Goal: Transaction & Acquisition: Obtain resource

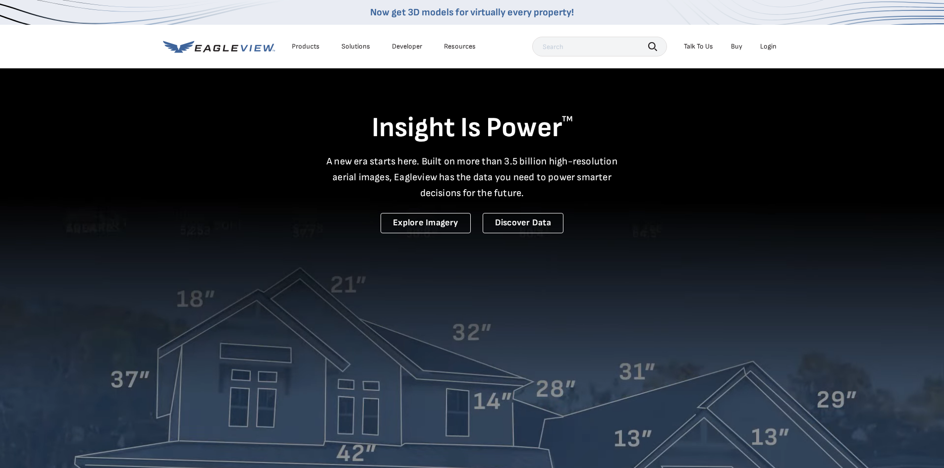
click at [765, 45] on div "Login" at bounding box center [768, 46] width 16 height 9
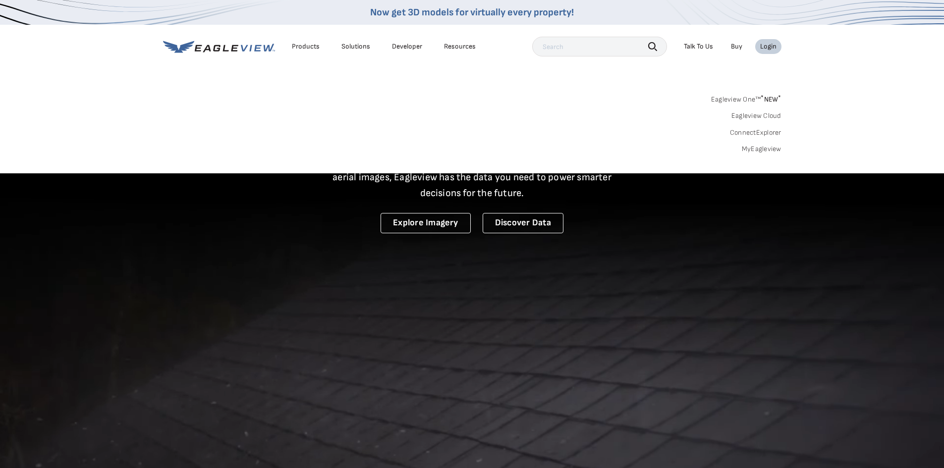
click at [759, 144] on div "Eagleview One™ * NEW * Eagleview Cloud ConnectExplorer MyEagleview" at bounding box center [472, 122] width 619 height 61
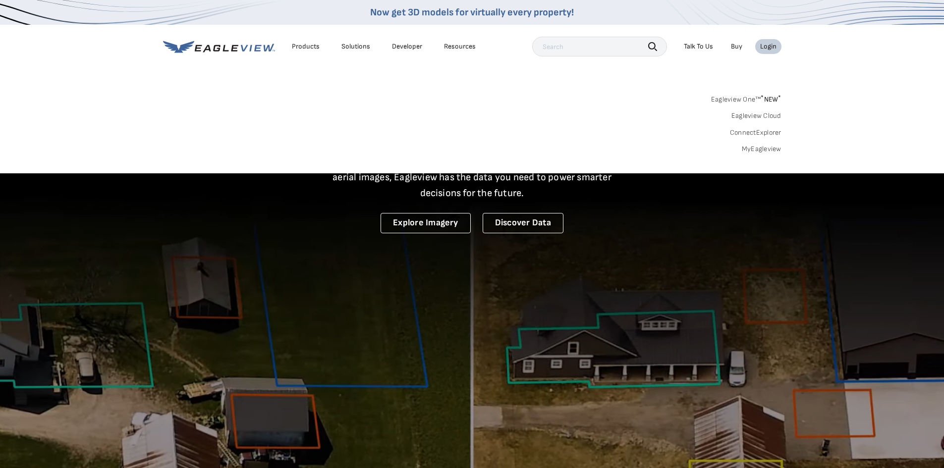
click at [756, 151] on link "MyEagleview" at bounding box center [762, 149] width 40 height 9
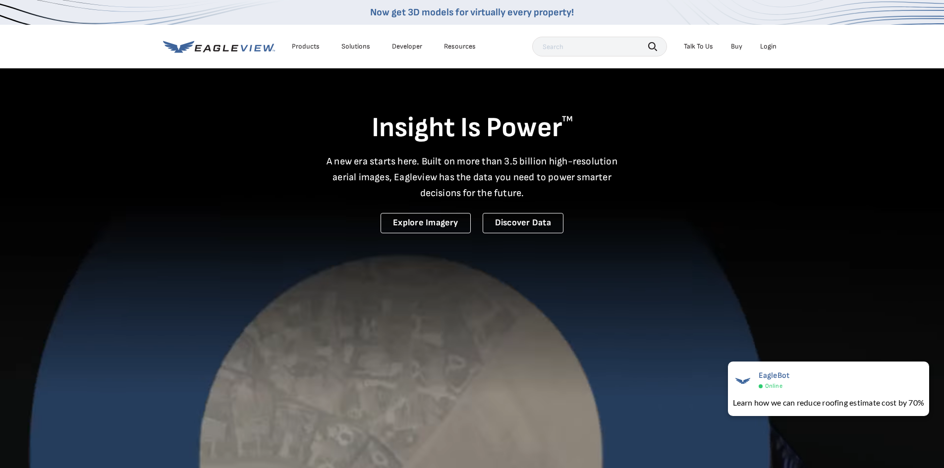
click at [777, 46] on li "Login" at bounding box center [769, 46] width 26 height 15
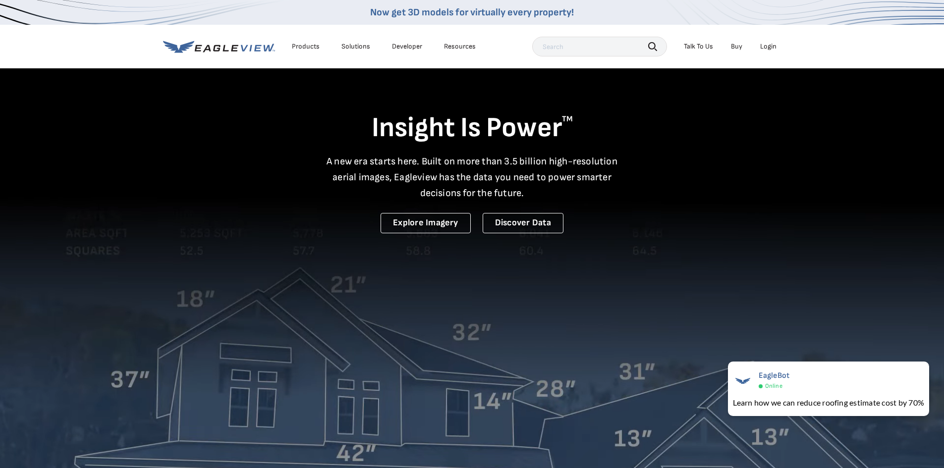
click at [775, 47] on div "Login" at bounding box center [768, 46] width 16 height 9
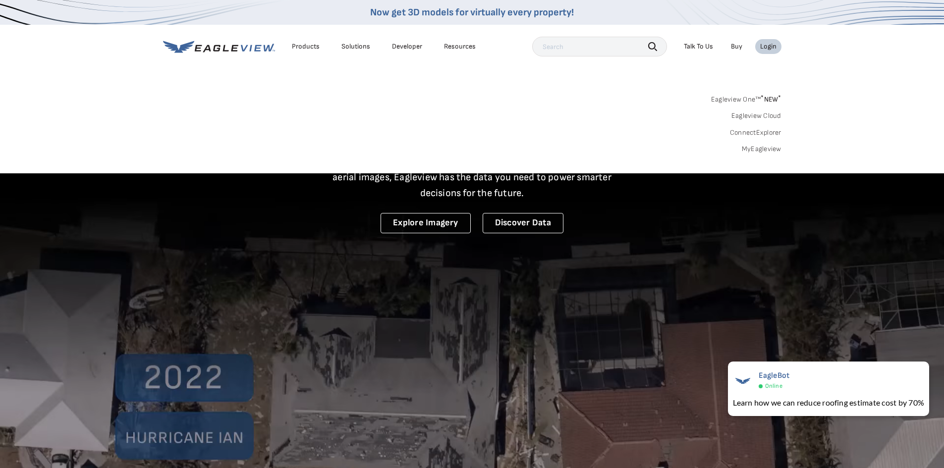
click at [767, 148] on link "MyEagleview" at bounding box center [762, 149] width 40 height 9
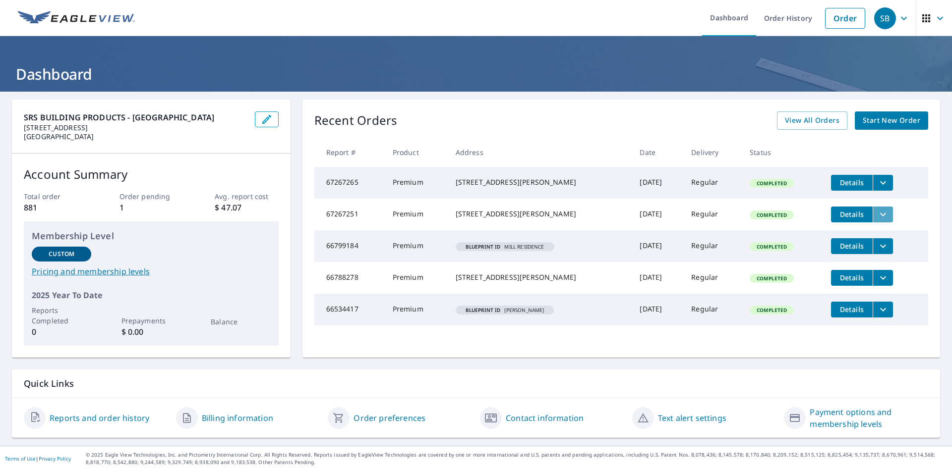
click at [879, 219] on icon "filesDropdownBtn-67267251" at bounding box center [883, 215] width 12 height 12
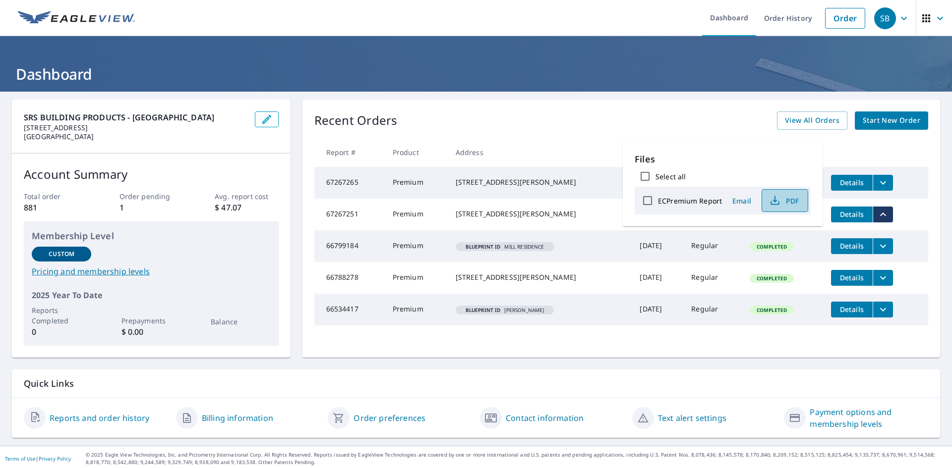
click at [781, 204] on span "PDF" at bounding box center [784, 201] width 32 height 12
click at [741, 200] on span "Email" at bounding box center [742, 200] width 24 height 9
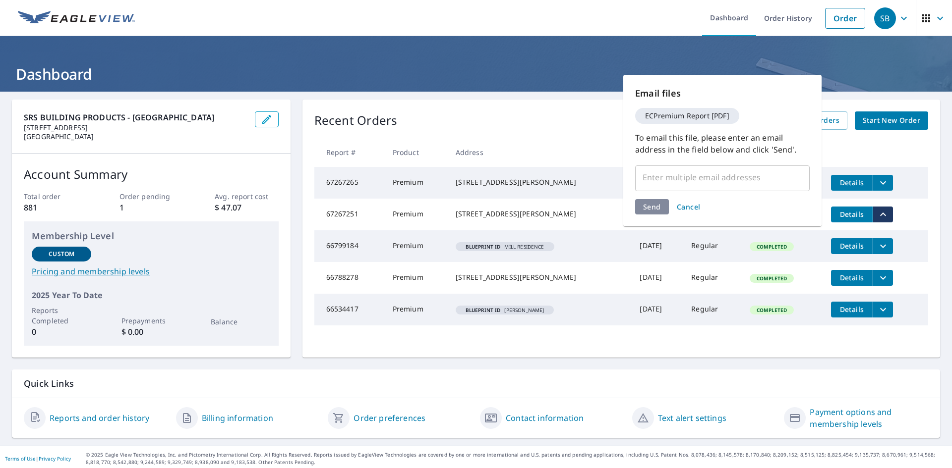
click at [691, 163] on div "Email files ECPremium Report [PDF] To email this file, please enter an email ad…" at bounding box center [722, 151] width 198 height 152
click at [692, 175] on input "text" at bounding box center [715, 177] width 151 height 19
type input "L"
type input "KAITE.WATTS@SRSBUILDINGPRODUCTS.COM"
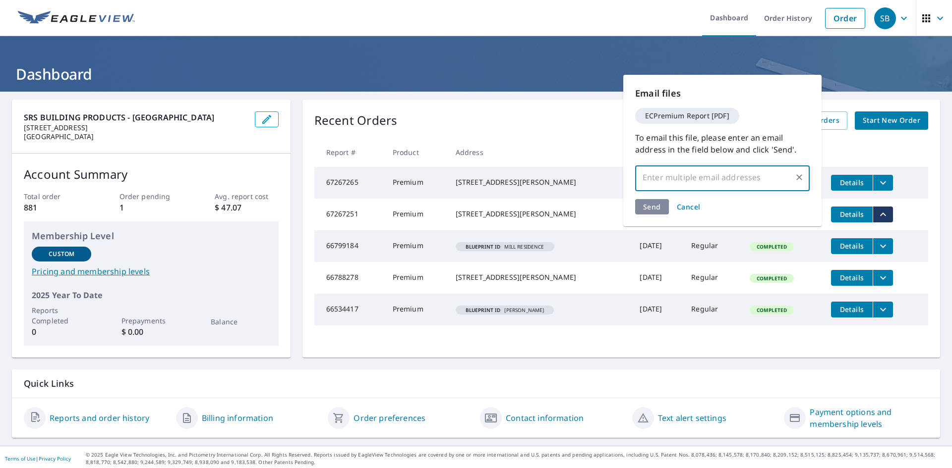
scroll to position [0, 0]
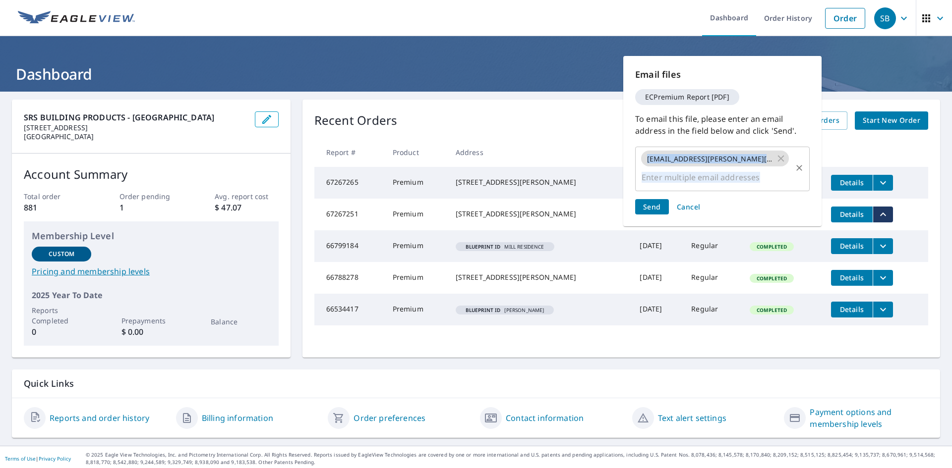
drag, startPoint x: 651, startPoint y: 204, endPoint x: 687, endPoint y: 174, distance: 46.4
click at [676, 177] on div "Email files ECPremium Report [PDF] To email this file, please enter an email ad…" at bounding box center [722, 141] width 198 height 171
click at [718, 172] on input "text" at bounding box center [715, 177] width 151 height 19
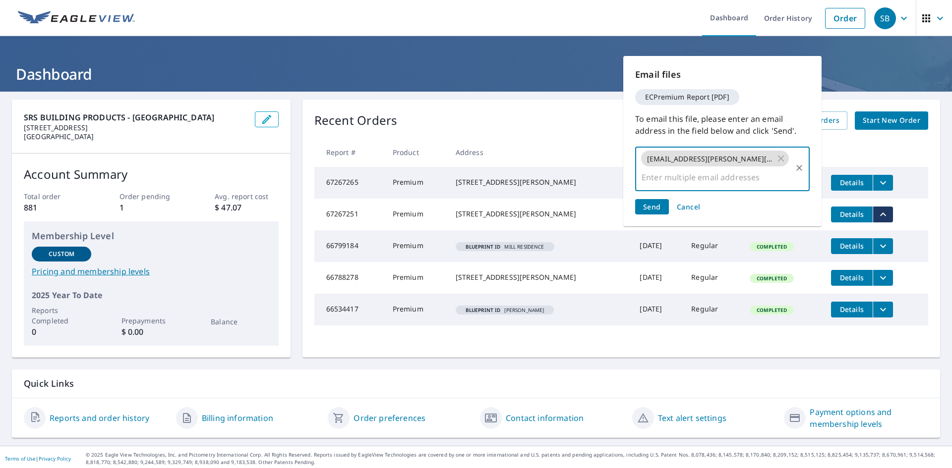
click at [672, 167] on div "KAITE.WATTS@SRSBUILDINGPRODUCTS.COM ​" at bounding box center [722, 168] width 175 height 47
drag, startPoint x: 681, startPoint y: 159, endPoint x: 694, endPoint y: 159, distance: 12.4
click at [683, 159] on span "KAITE.WATTS@SRSBUILDINGPRODUCTS.COM" at bounding box center [709, 158] width 137 height 9
click at [775, 158] on icon at bounding box center [780, 158] width 11 height 11
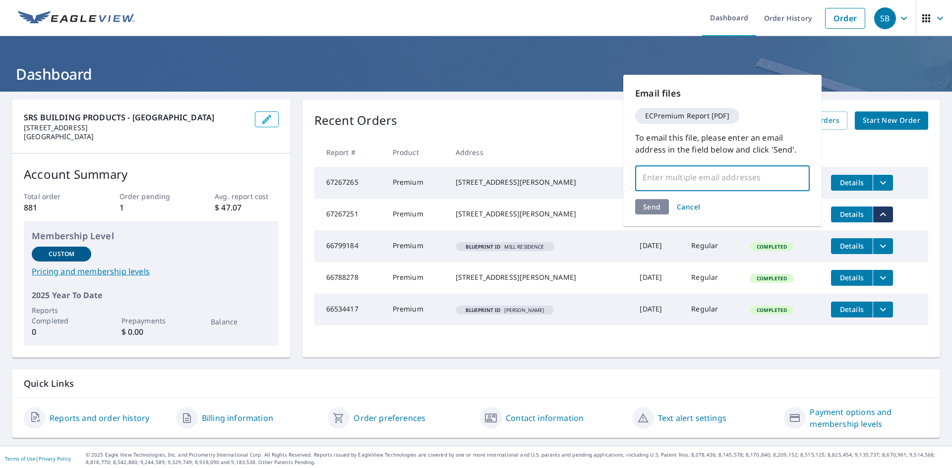
click at [765, 172] on input "text" at bounding box center [715, 177] width 151 height 19
type input "KATIE.WATTS@SRSBUILDINGPRODUCTS.COM"
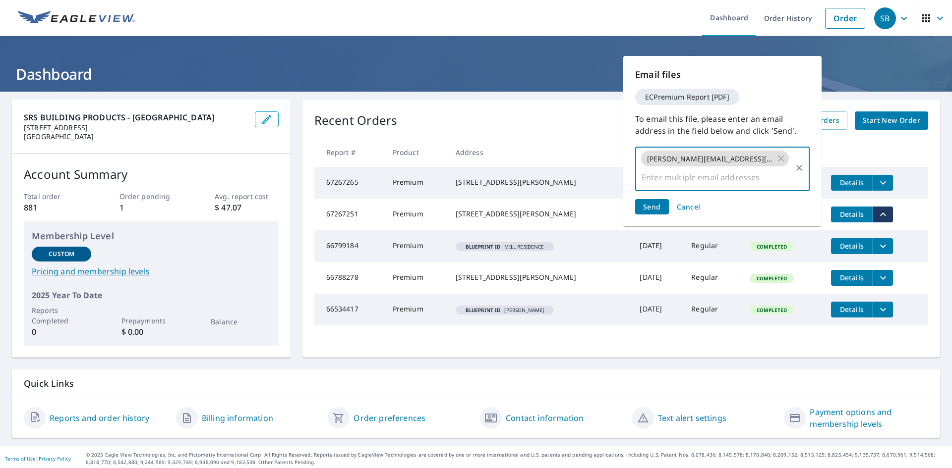
click at [648, 205] on span "Send" at bounding box center [652, 206] width 18 height 9
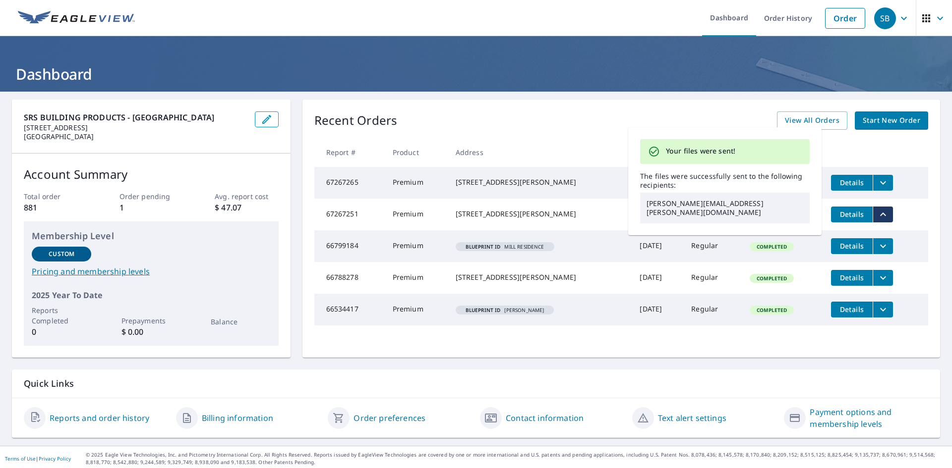
click at [520, 127] on div "Recent Orders View All Orders Start New Order" at bounding box center [621, 121] width 614 height 18
